Goal: Navigation & Orientation: Find specific page/section

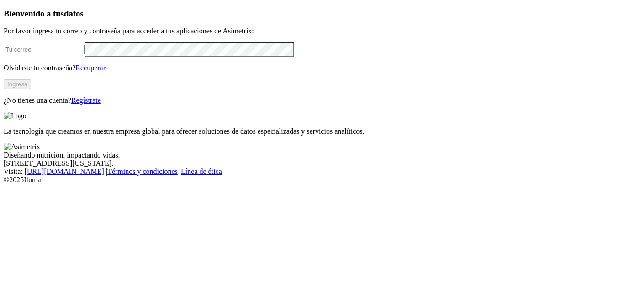
click at [84, 54] on input "email" at bounding box center [44, 50] width 81 height 10
type input "[EMAIL_ADDRESS][DOMAIN_NAME]"
click at [31, 89] on button "Ingresa" at bounding box center [17, 84] width 27 height 10
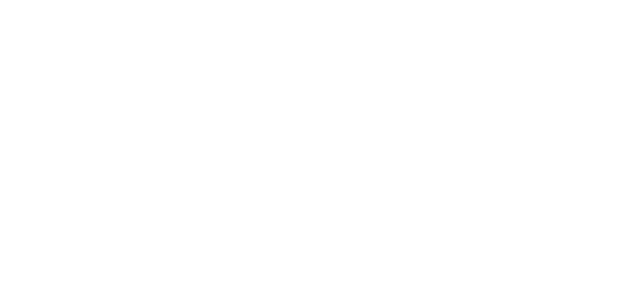
scroll to position [18, 0]
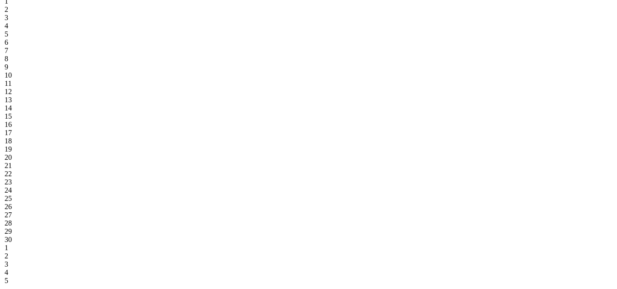
click at [93, 5] on div "1" at bounding box center [49, 1] width 88 height 8
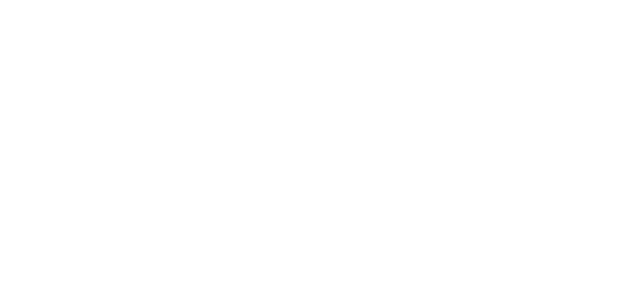
scroll to position [0, 0]
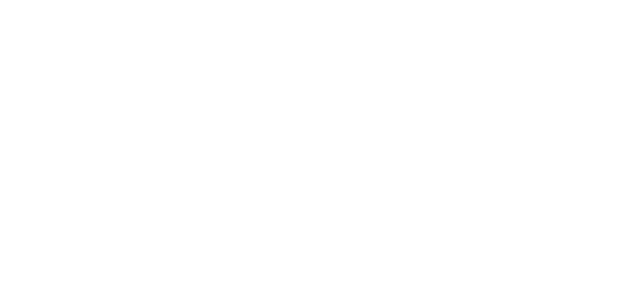
click at [21, 172] on icon at bounding box center [18, 186] width 28 height 28
click at [20, 20] on icon at bounding box center [18, 186] width 28 height 365
